Goal: Task Accomplishment & Management: Use online tool/utility

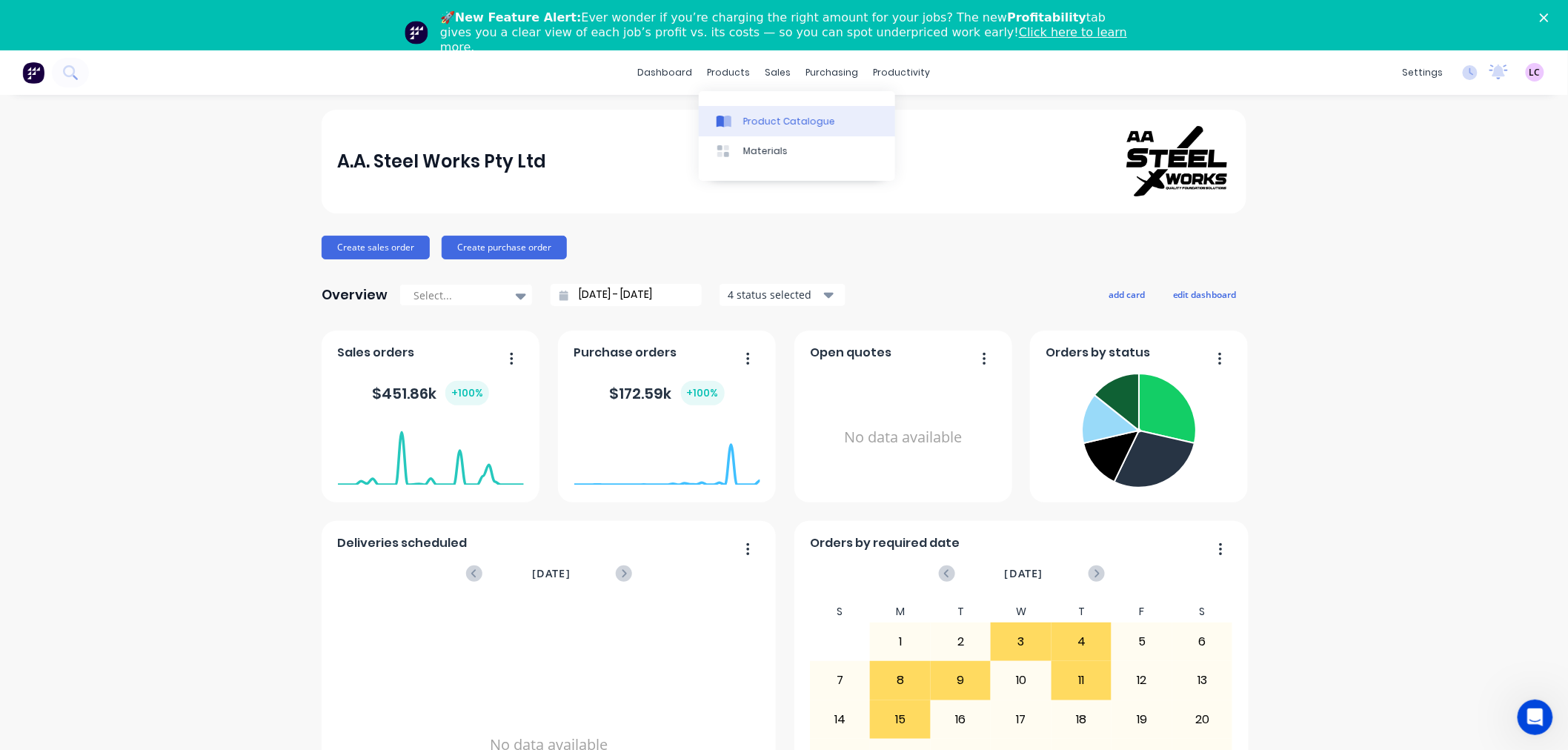
click at [772, 120] on div "Product Catalogue" at bounding box center [790, 121] width 92 height 14
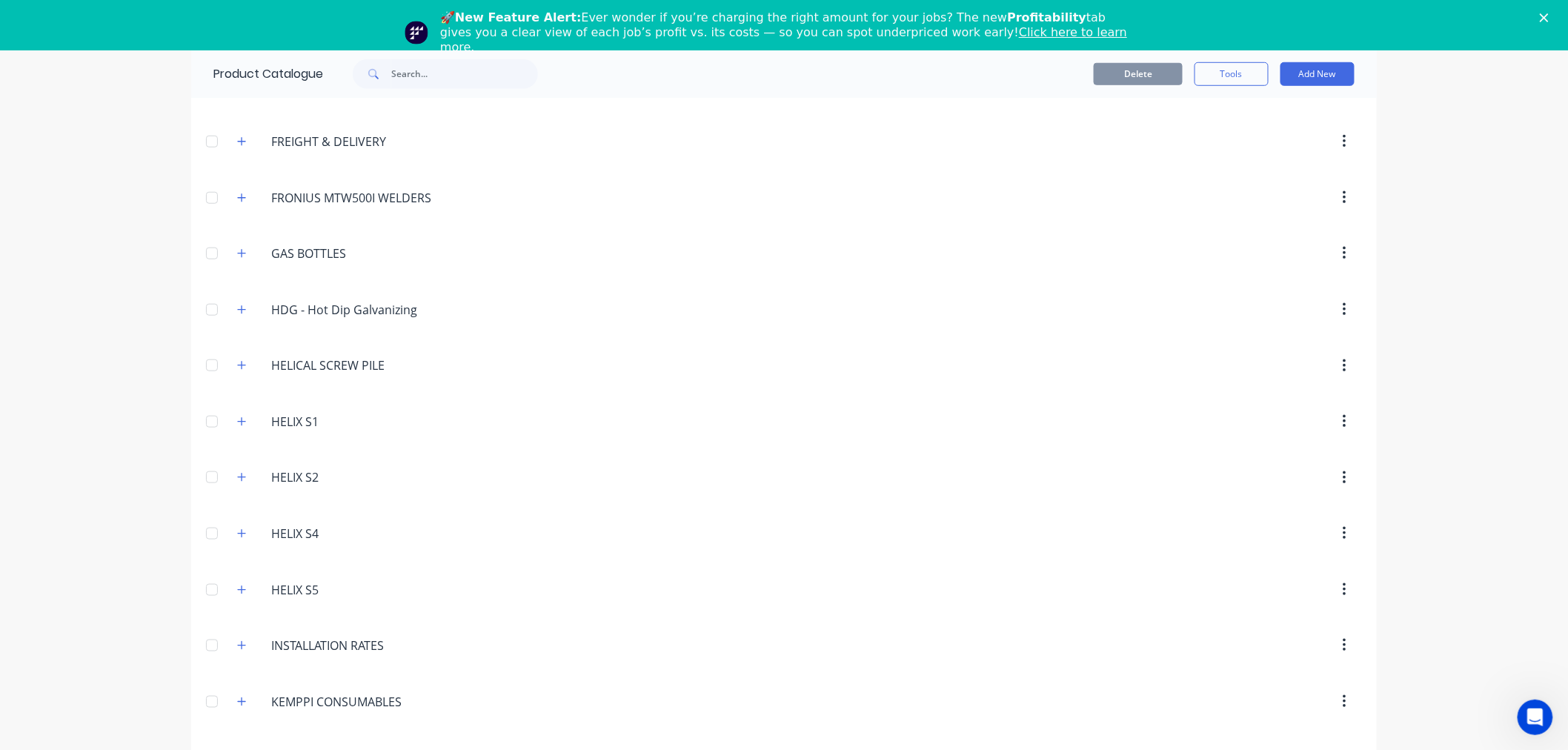
scroll to position [494, 0]
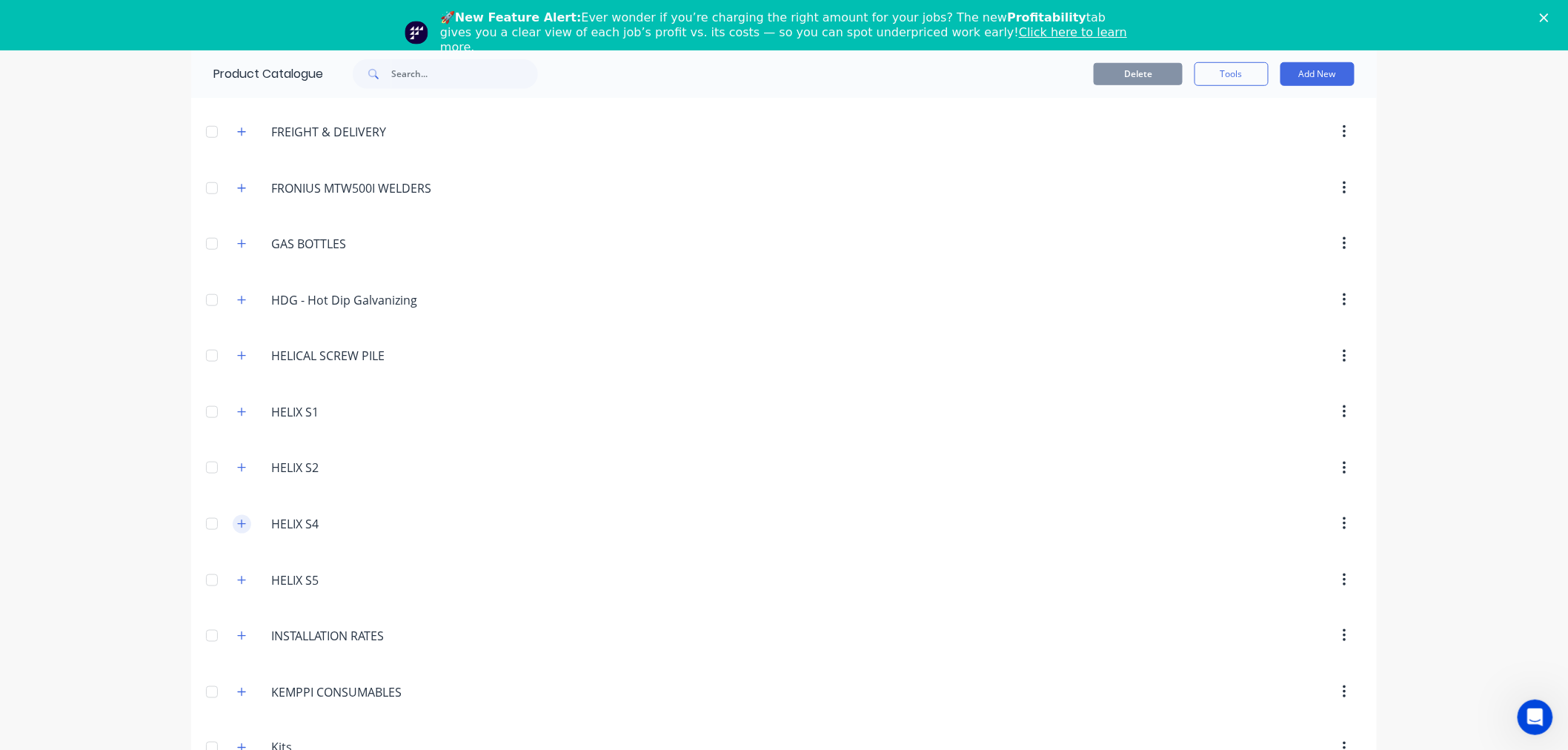
click at [238, 522] on icon "button" at bounding box center [242, 524] width 9 height 10
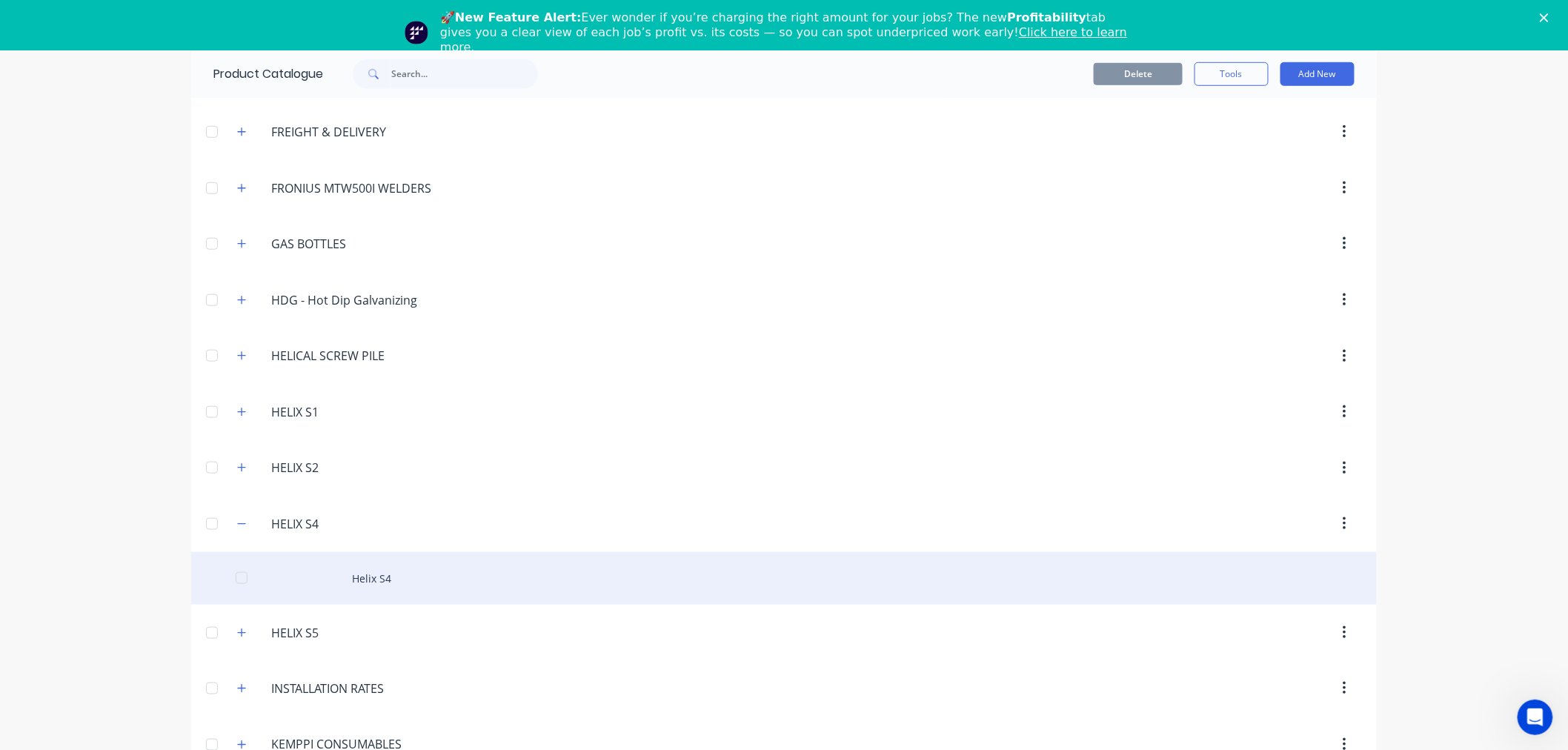
click at [383, 571] on div "Helix S4" at bounding box center [784, 578] width 1186 height 53
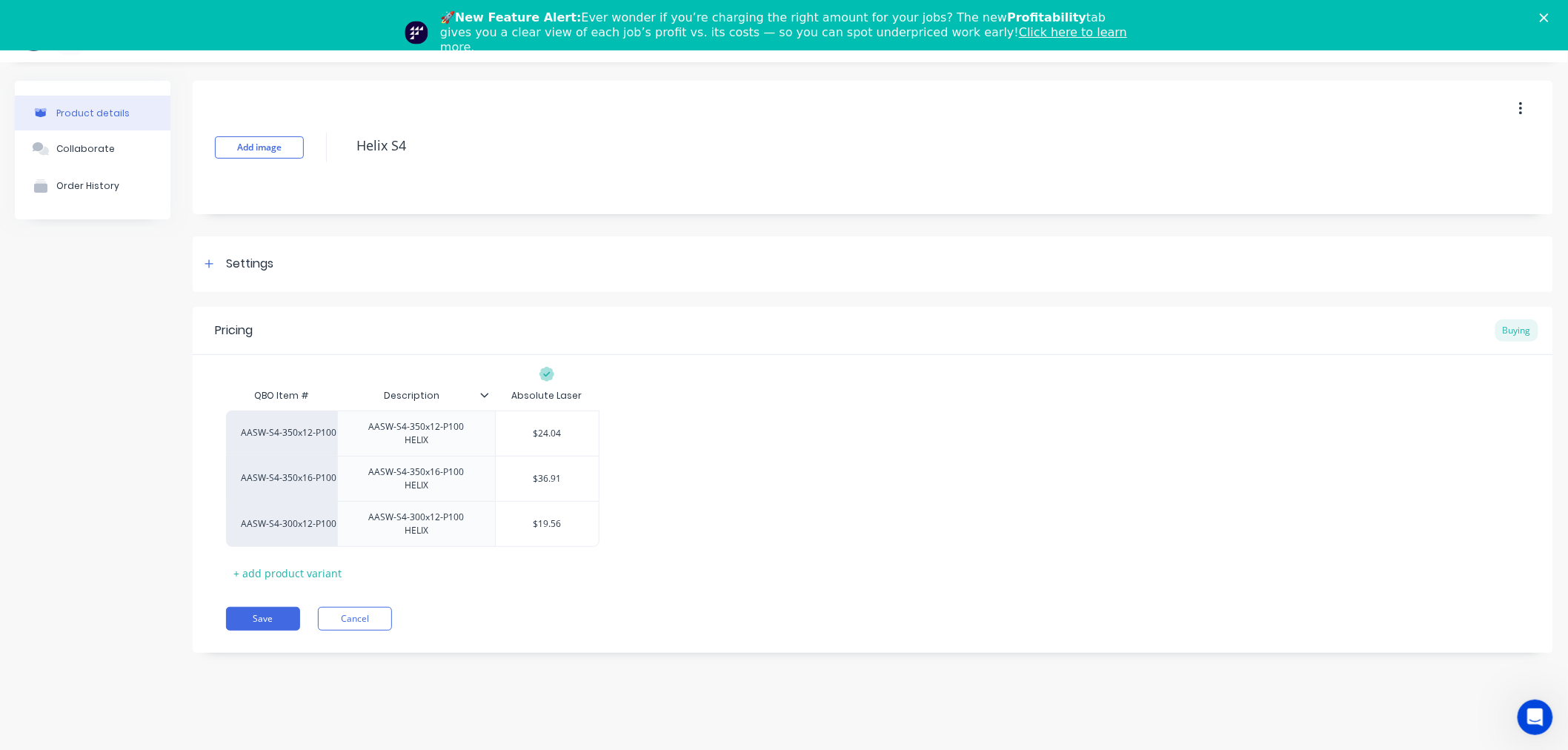
scroll to position [50, 0]
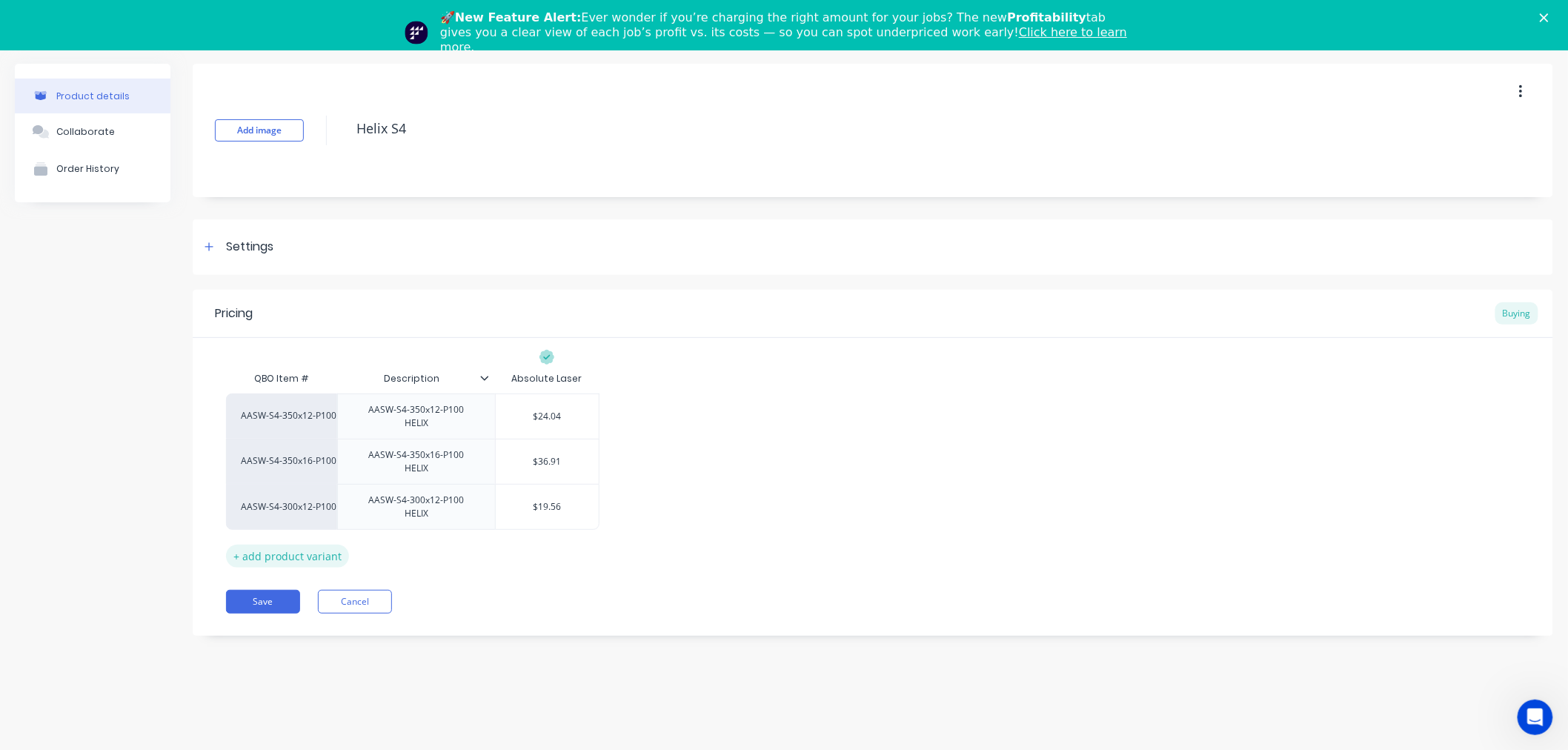
click at [278, 544] on div "+ add product variant" at bounding box center [288, 555] width 123 height 23
type textarea "x"
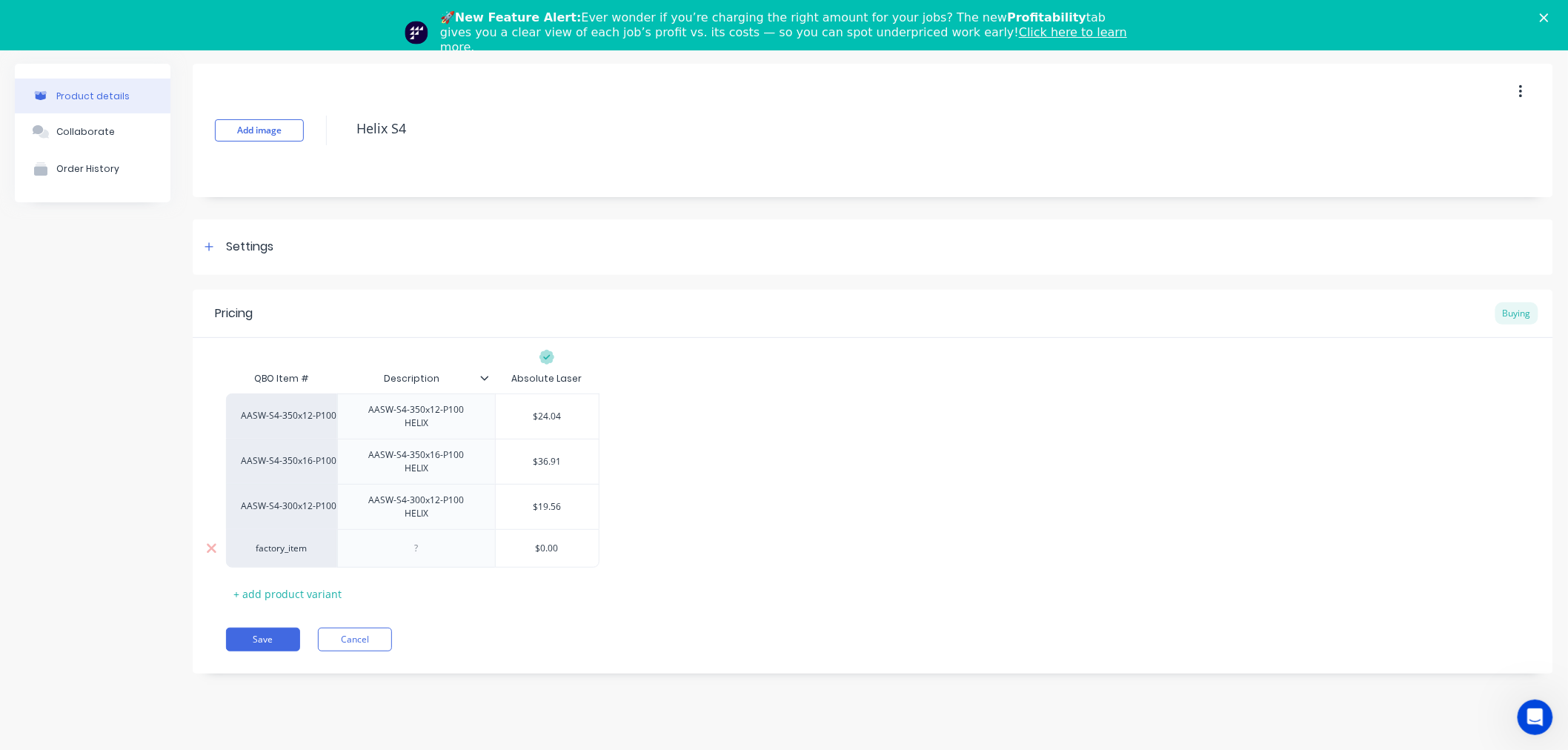
click at [424, 539] on div at bounding box center [416, 548] width 74 height 20
paste div
click at [292, 532] on div "factory_item" at bounding box center [282, 552] width 111 height 46
click at [282, 545] on div "factory_item" at bounding box center [281, 552] width 81 height 14
type textarea "x"
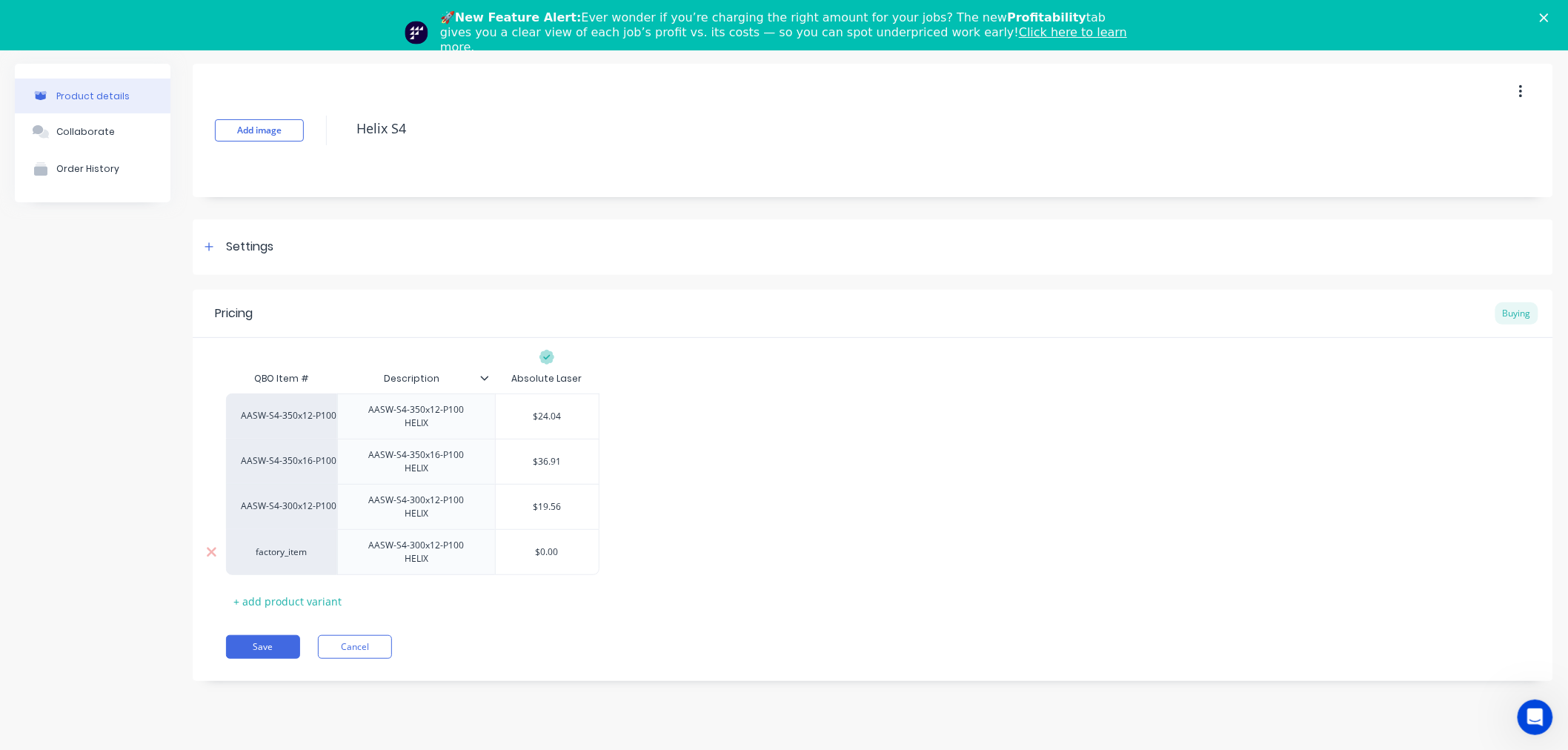
click at [274, 545] on div "factory_item" at bounding box center [281, 552] width 81 height 14
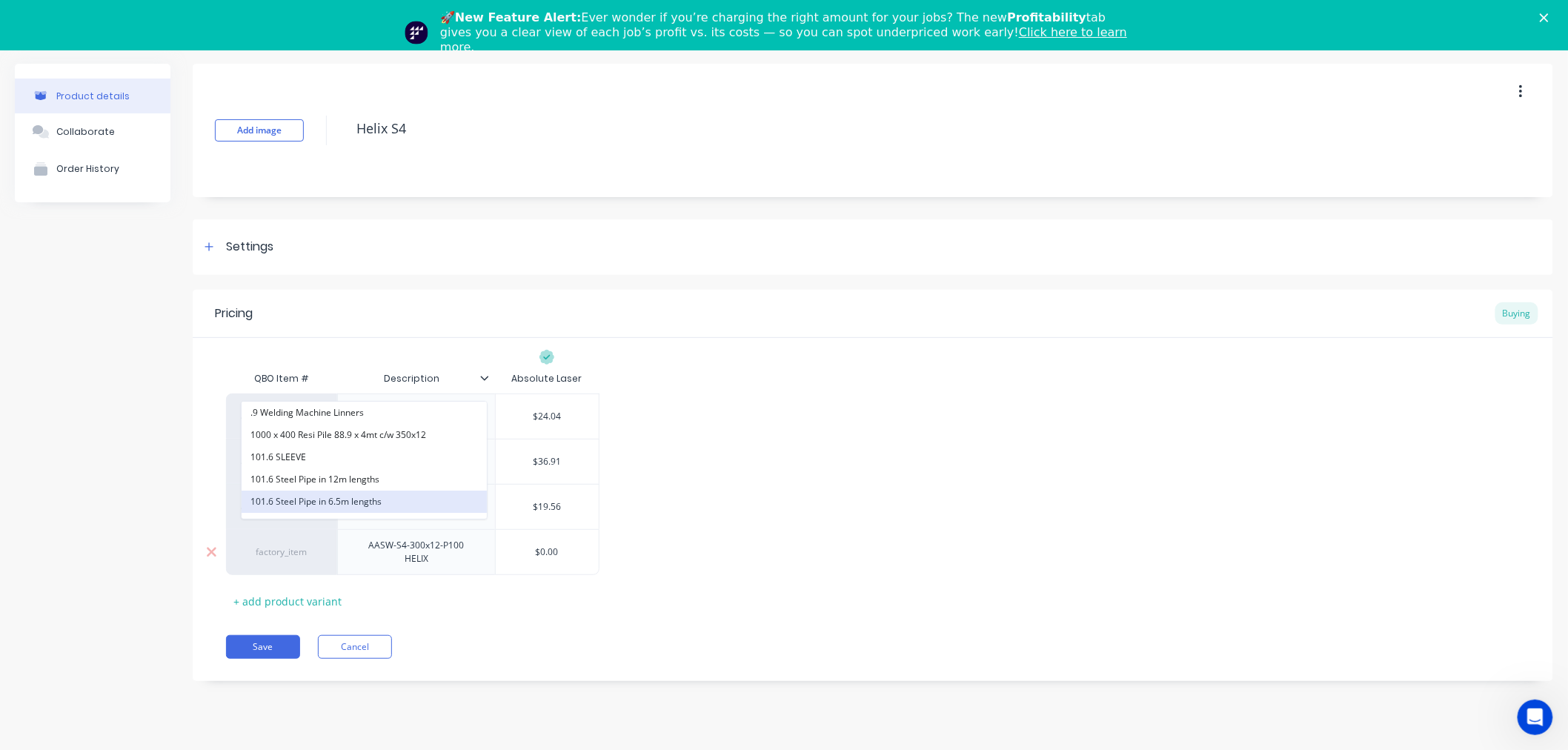
paste input "AASW-S4-300x12-P100"
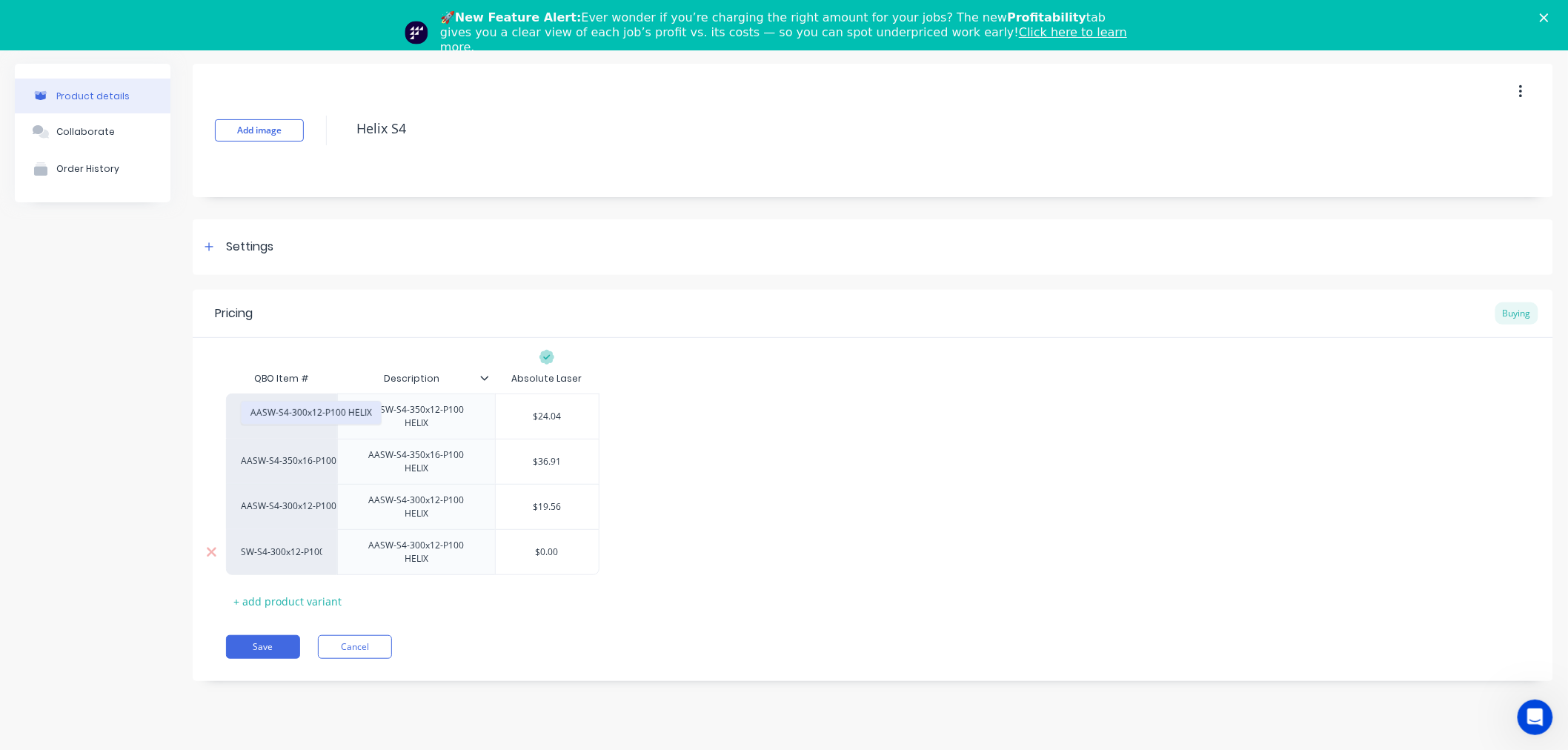
type input "AASW-S4-300x12-P100"
click at [325, 411] on button "AASW-S4-300x12-P100 HELIX" at bounding box center [311, 413] width 139 height 22
click at [272, 635] on button "Save" at bounding box center [263, 647] width 74 height 24
type textarea "x"
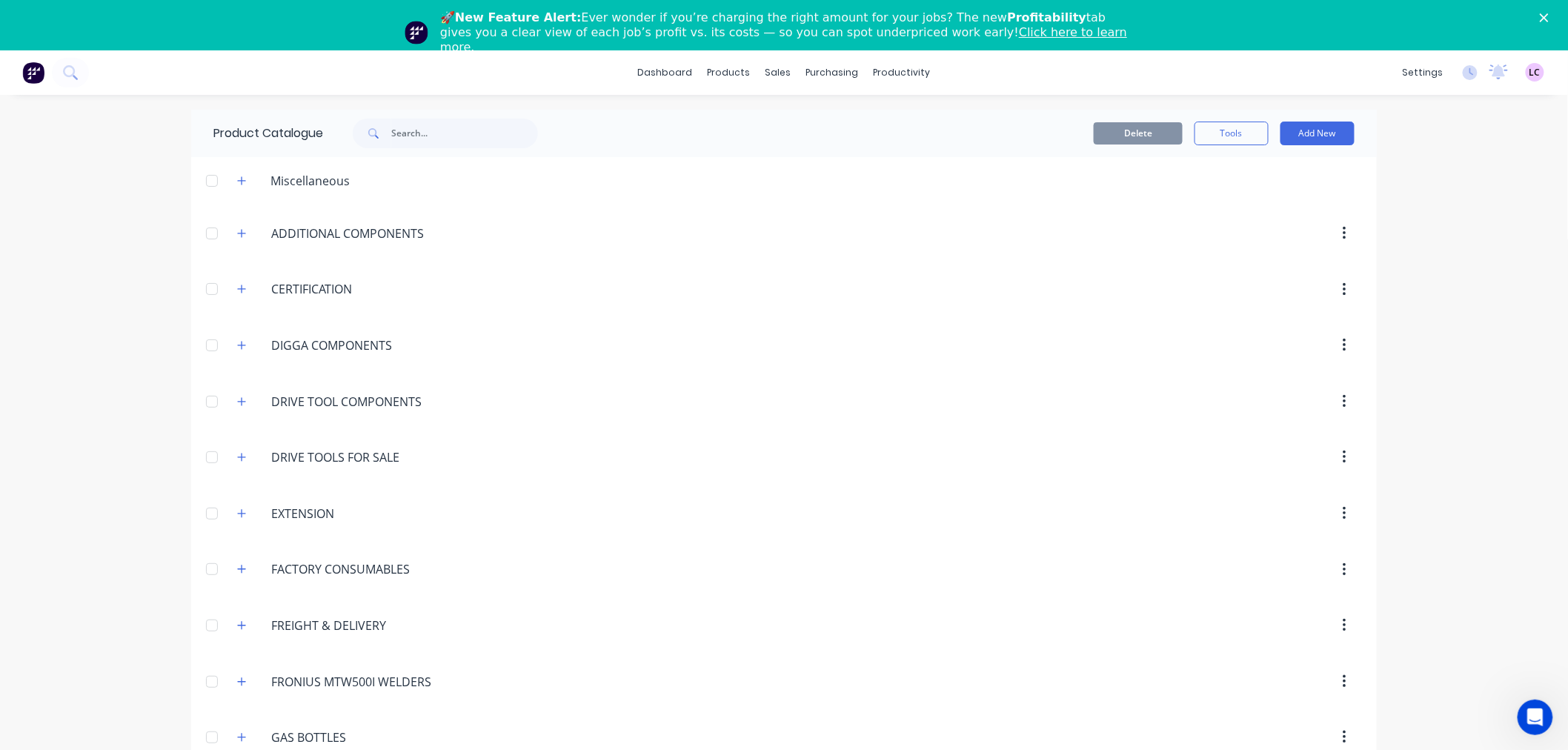
click at [1555, 18] on div "Close" at bounding box center [1547, 18] width 15 height 9
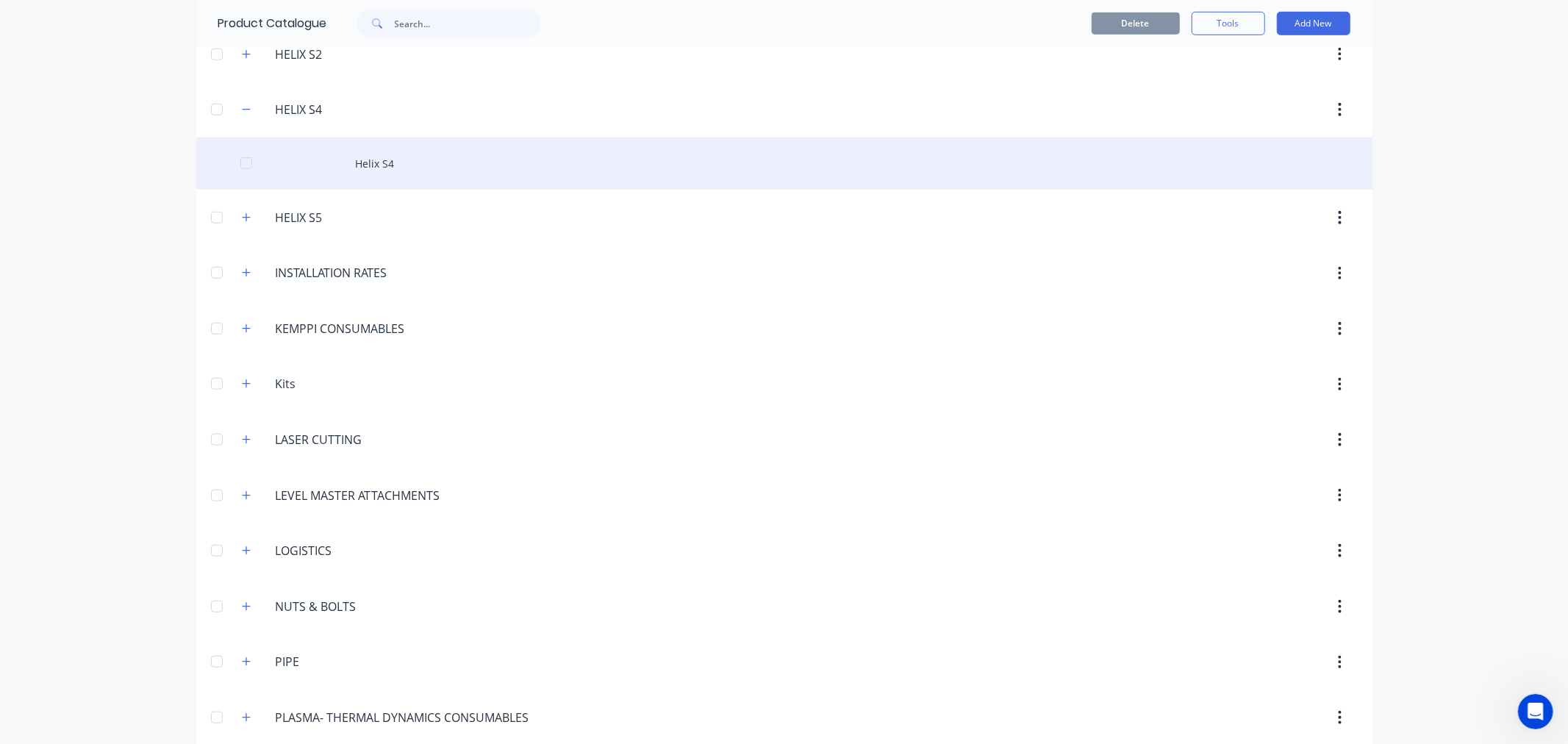
scroll to position [735, 0]
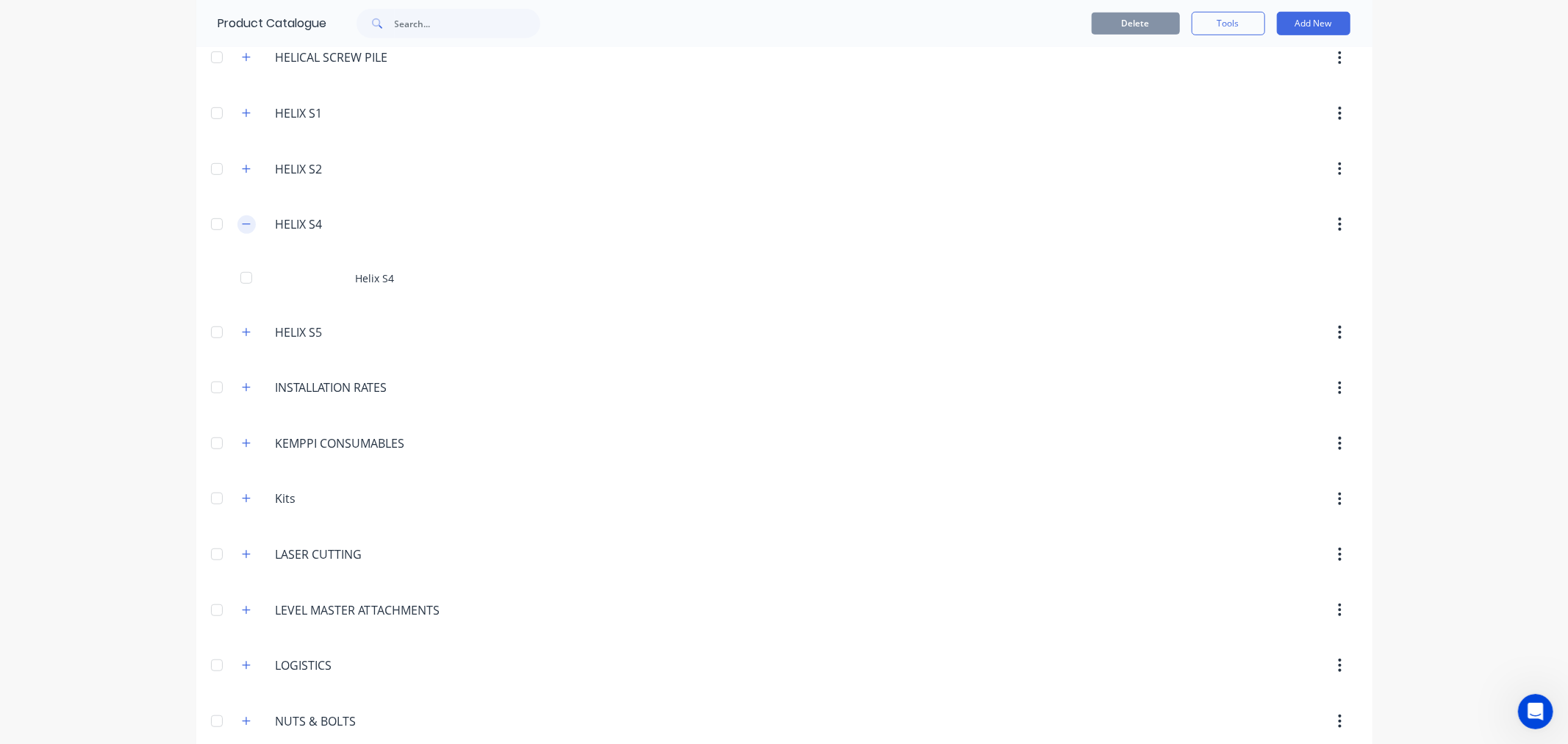
click at [242, 228] on icon "button" at bounding box center [246, 224] width 8 height 10
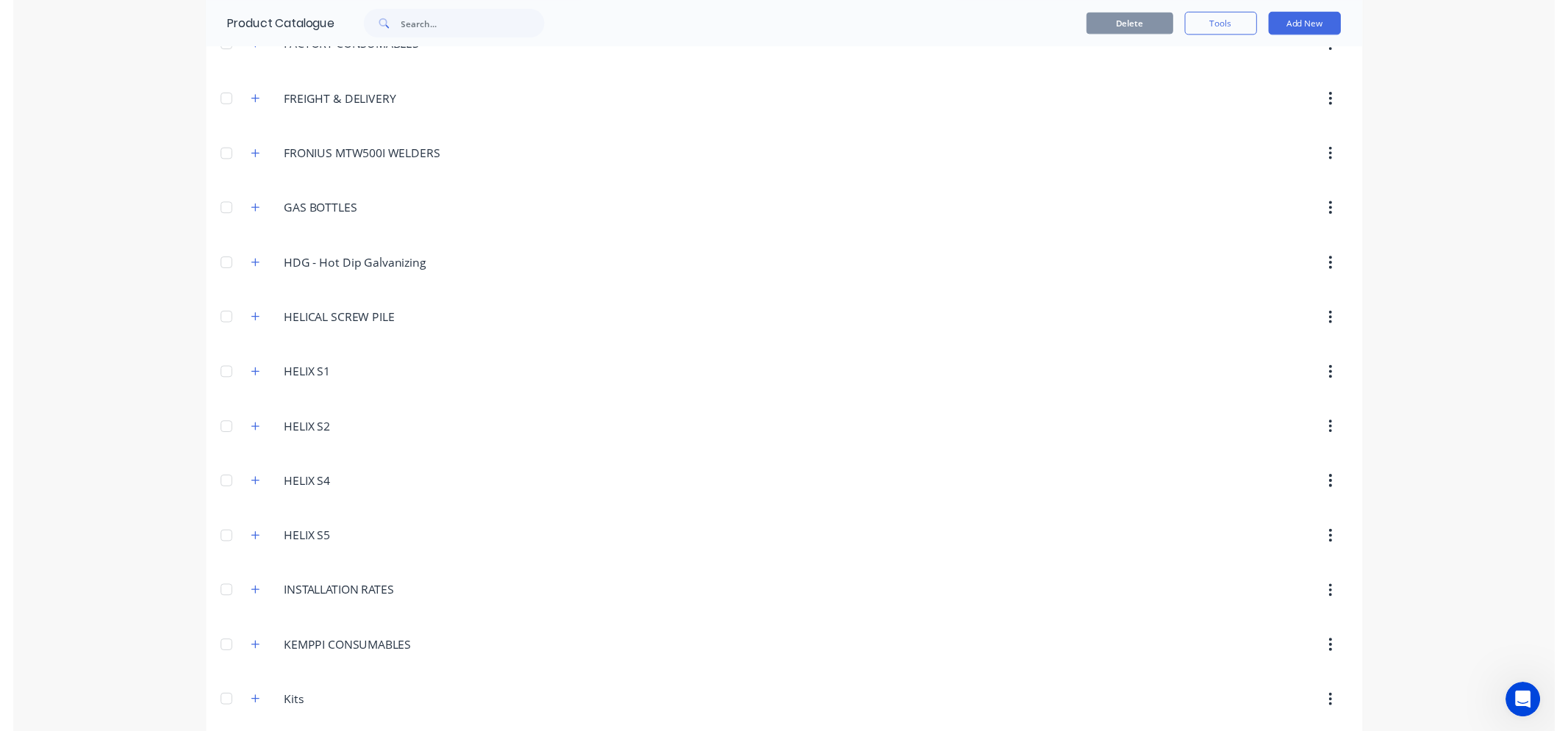
scroll to position [0, 0]
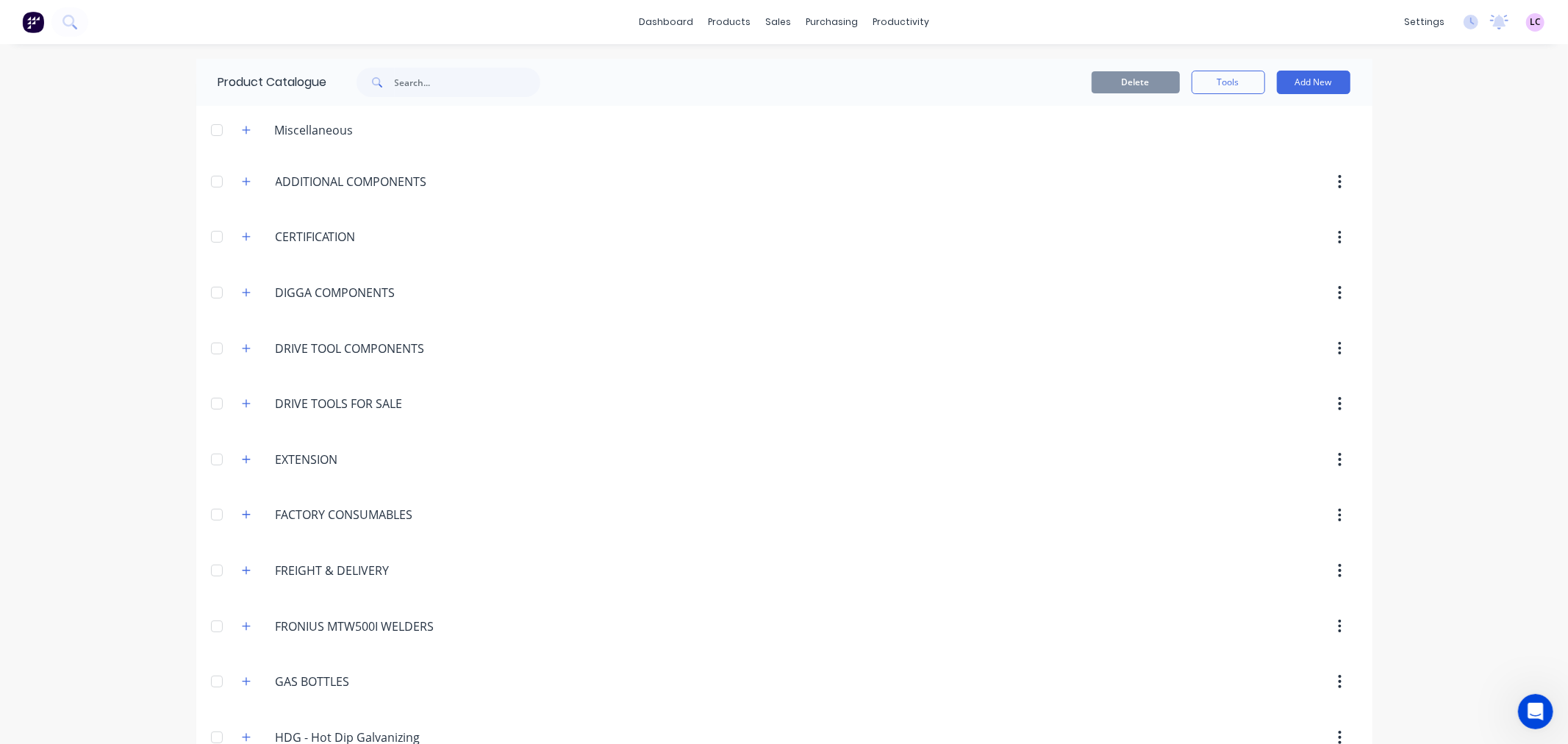
click at [41, 24] on img at bounding box center [33, 22] width 22 height 22
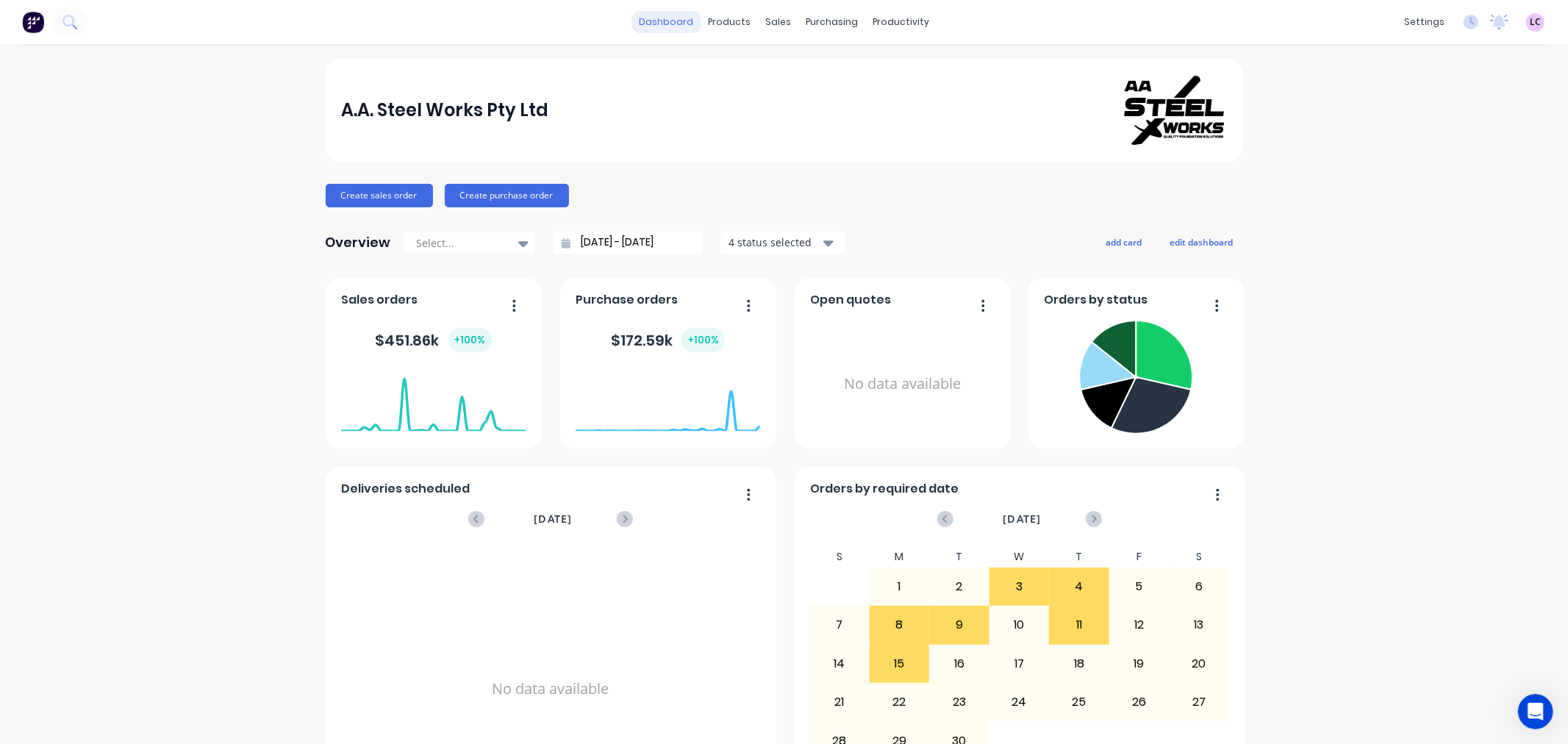
click at [666, 22] on link "dashboard" at bounding box center [666, 22] width 70 height 22
click at [906, 67] on div "Workflow" at bounding box center [920, 70] width 44 height 14
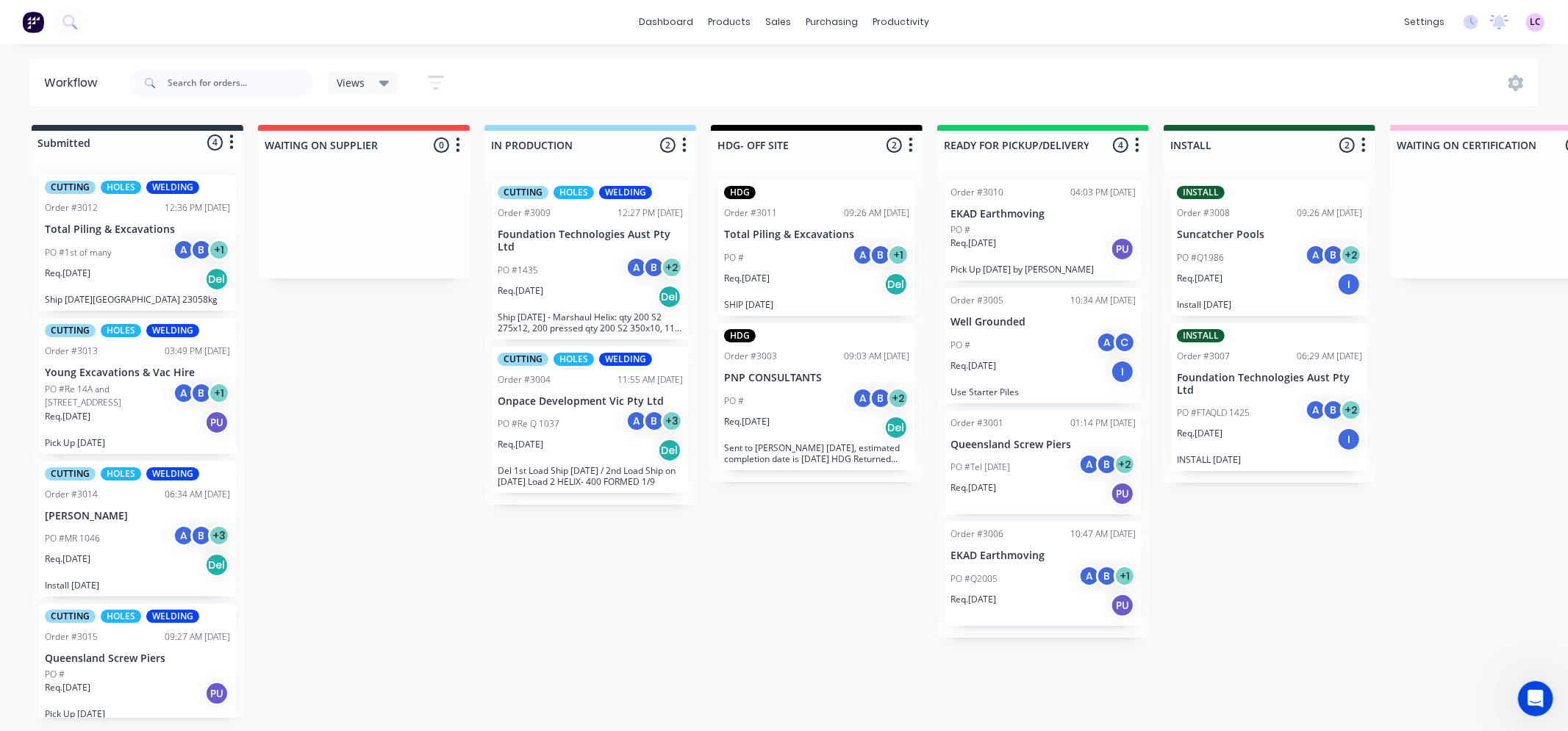
click at [442, 605] on div "Submitted 4 Status colour #273444 hex #273444 Save Cancel Summaries Total order…" at bounding box center [1108, 421] width 2238 height 593
